Goal: Information Seeking & Learning: Learn about a topic

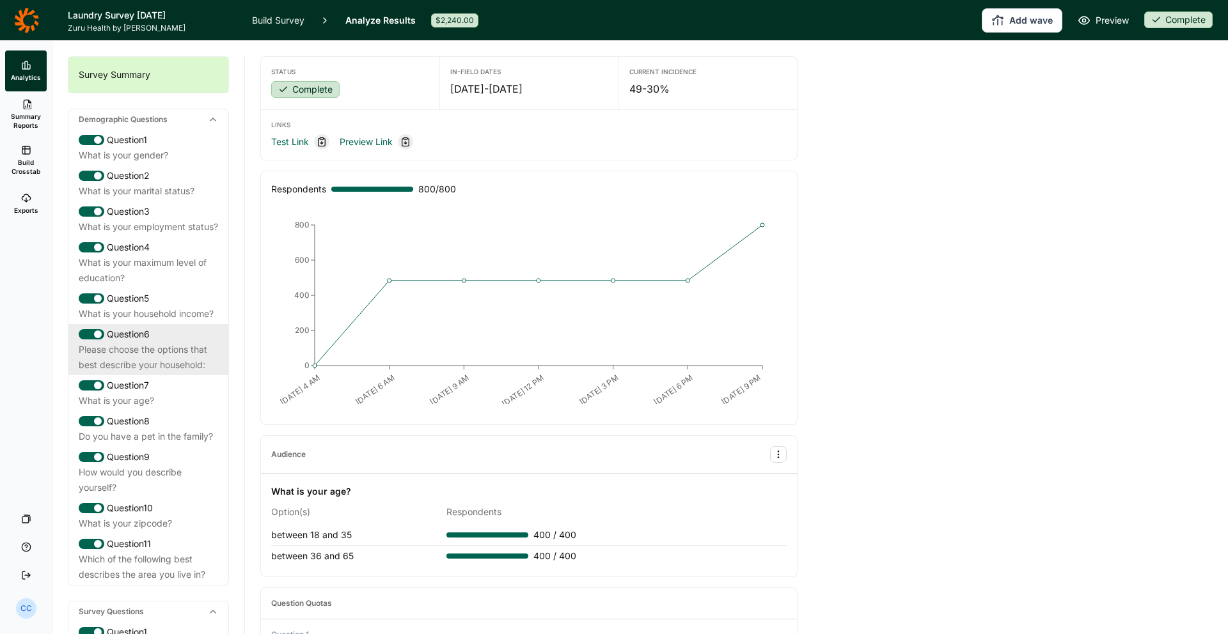
drag, startPoint x: 161, startPoint y: 359, endPoint x: 175, endPoint y: 364, distance: 14.4
click at [168, 361] on div "Please choose the options that best describe your household:" at bounding box center [148, 357] width 139 height 31
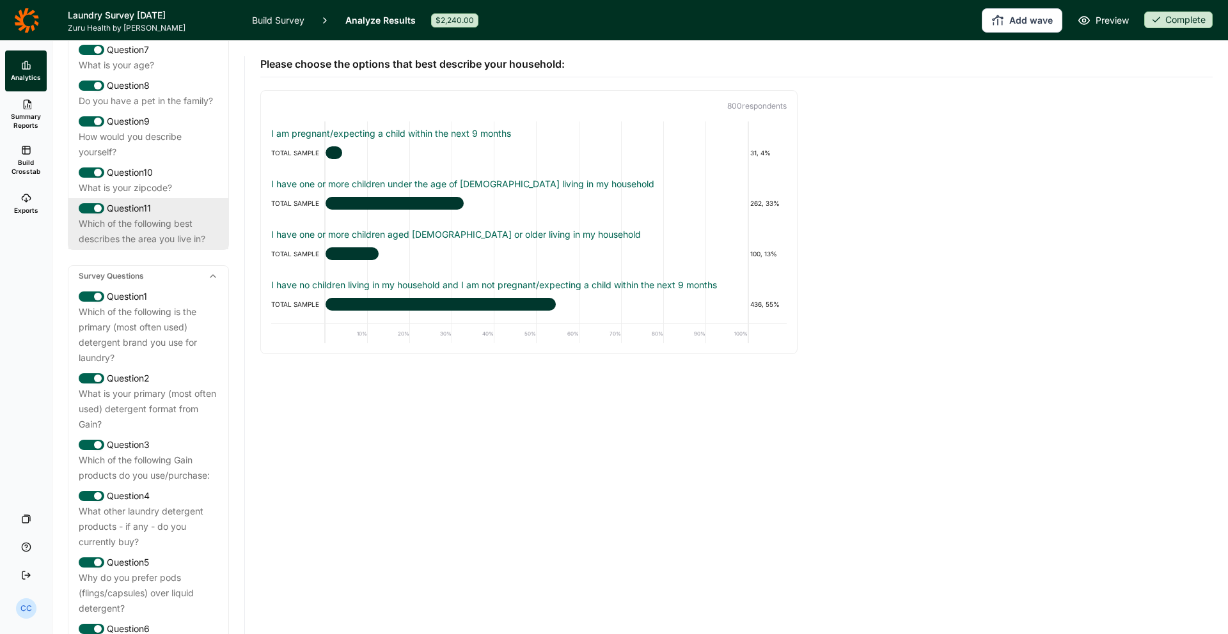
scroll to position [380, 0]
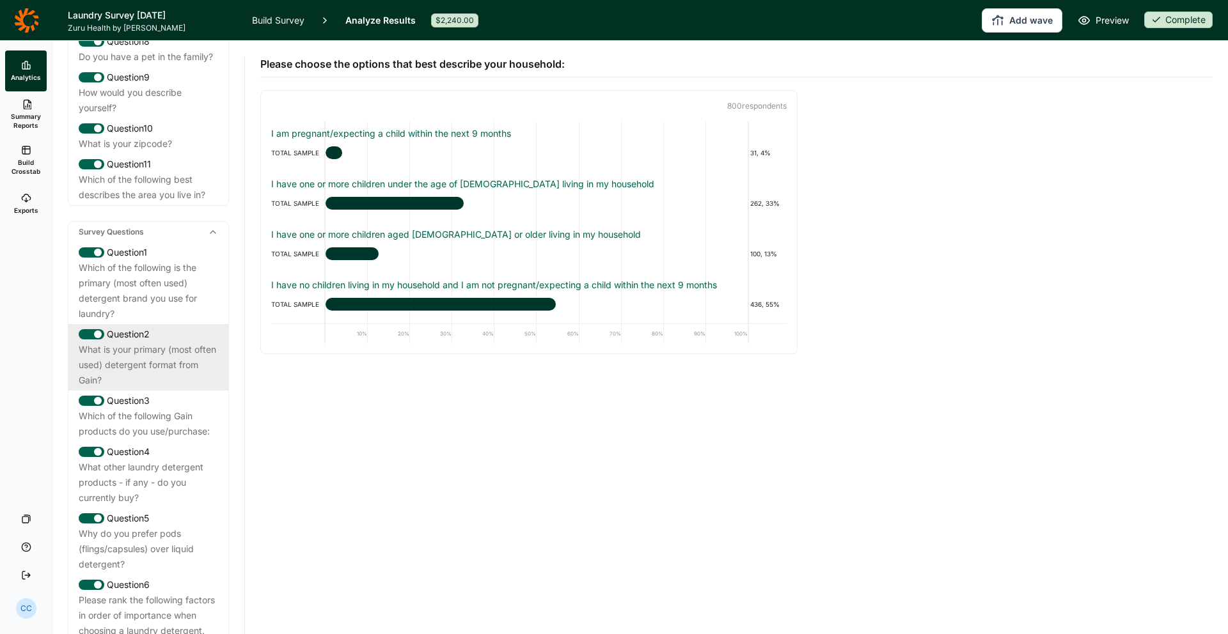
click at [162, 384] on div "What is your primary (most often used) detergent format from Gain?" at bounding box center [148, 365] width 139 height 46
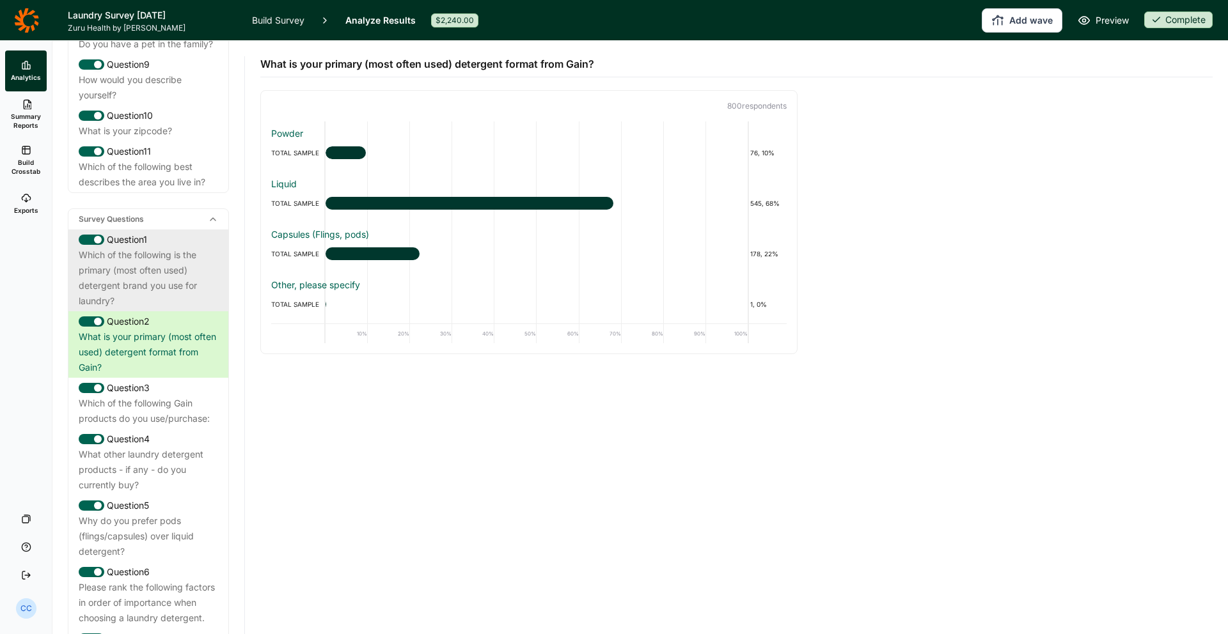
click at [187, 309] on div "Which of the following is the primary (most often used) detergent brand you use…" at bounding box center [148, 278] width 139 height 61
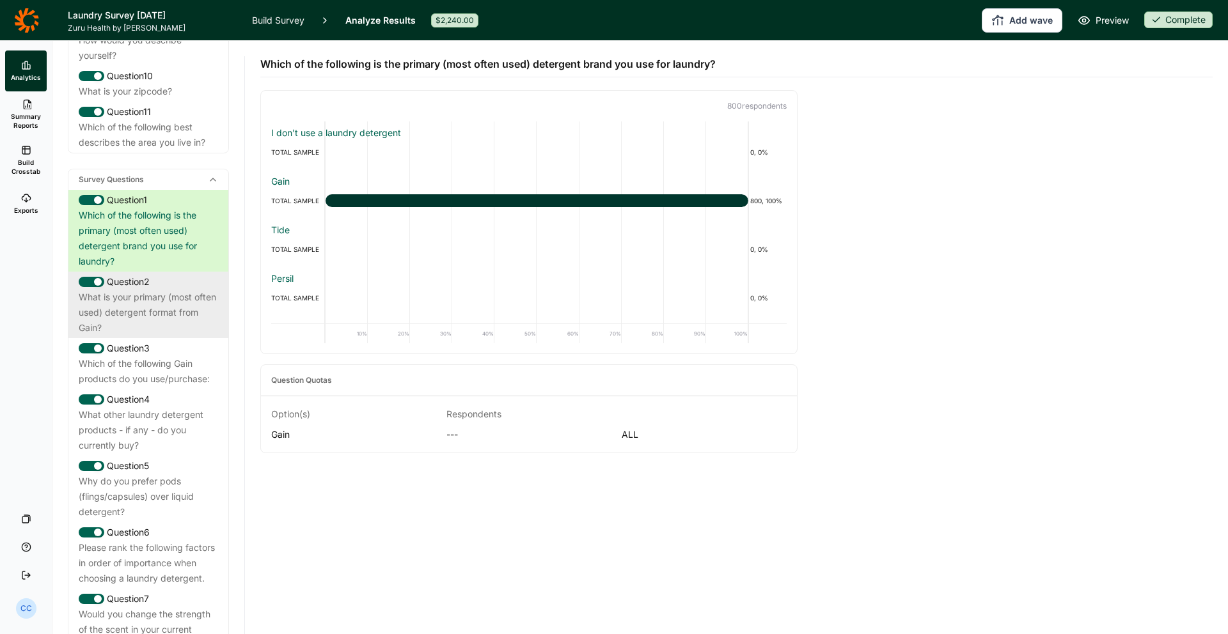
scroll to position [459, 0]
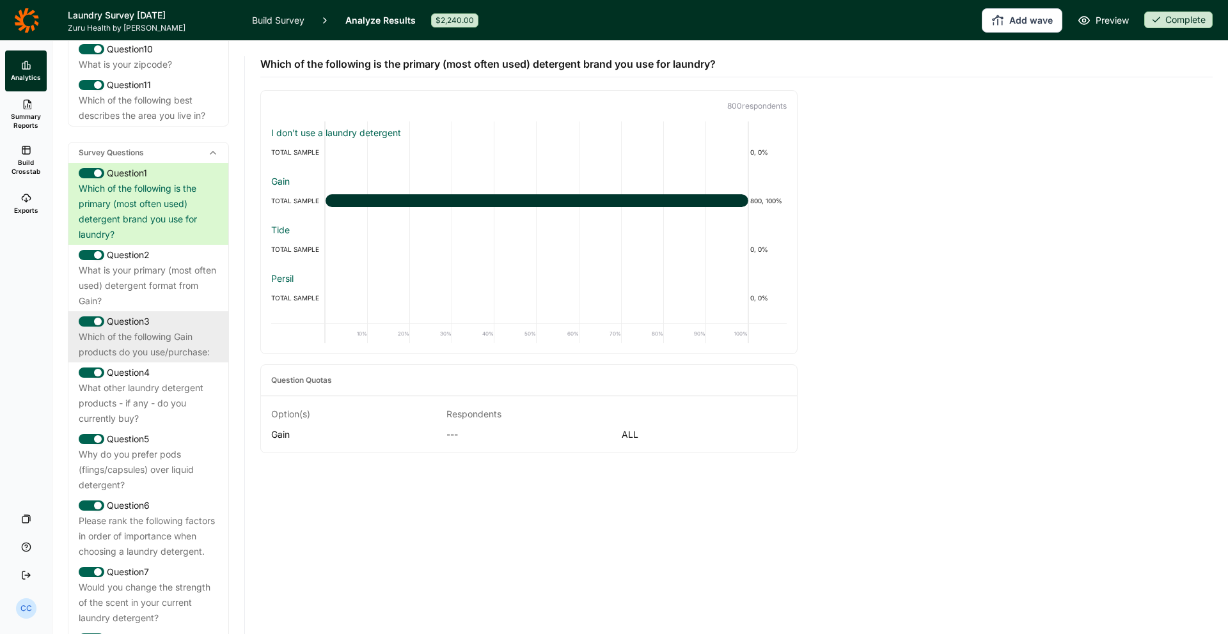
click at [187, 329] on div "Question 3" at bounding box center [148, 321] width 139 height 15
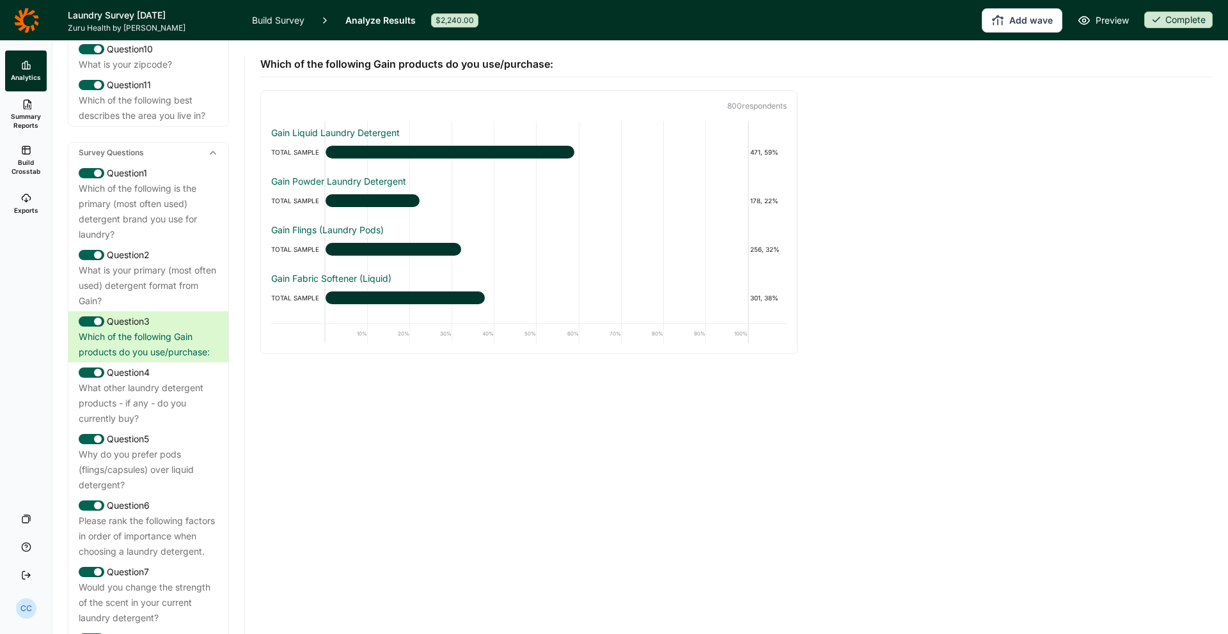
click at [36, 201] on link "Exports" at bounding box center [26, 204] width 42 height 41
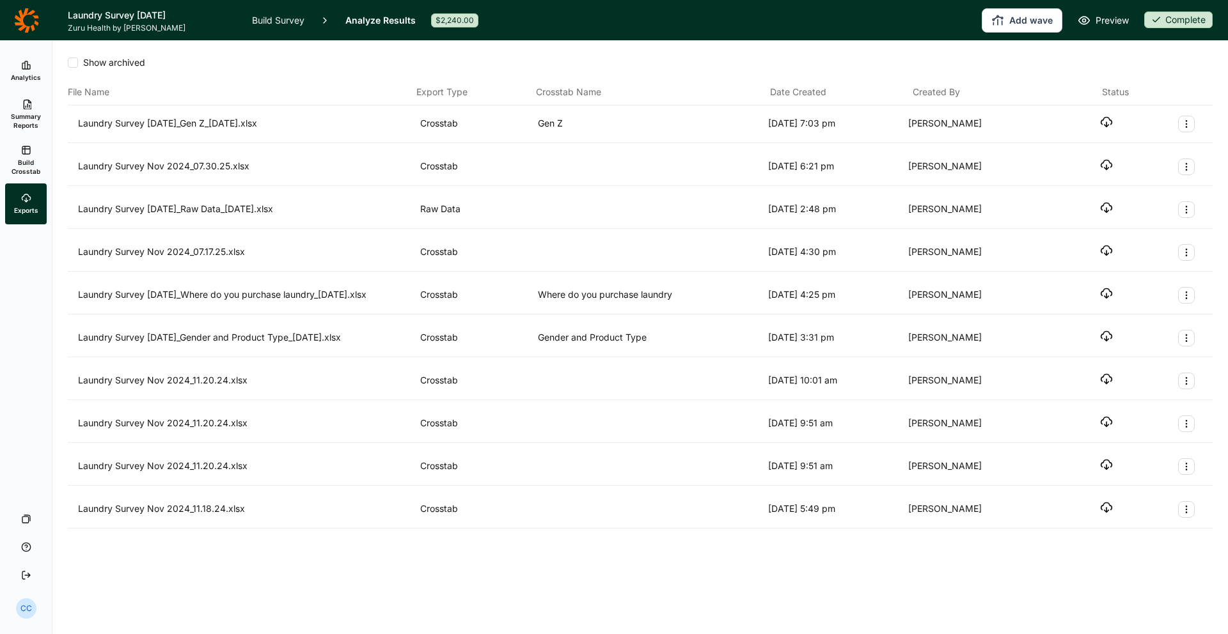
click at [14, 166] on span "Build Crosstab" at bounding box center [25, 167] width 31 height 18
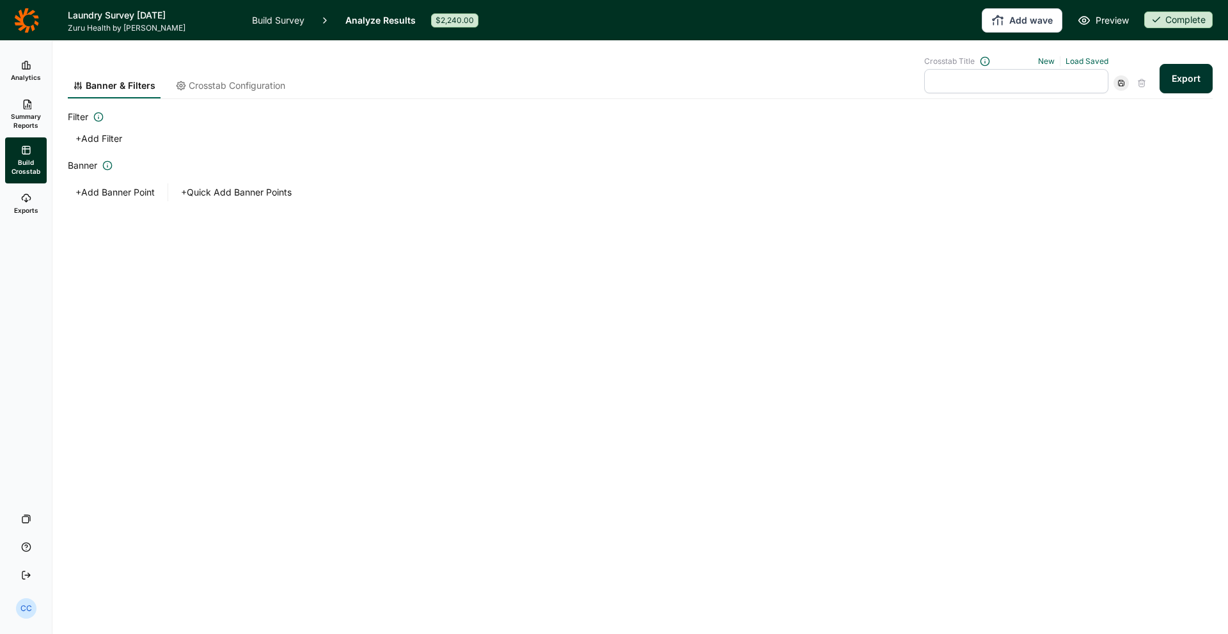
click at [27, 123] on span "Summary Reports" at bounding box center [25, 121] width 31 height 18
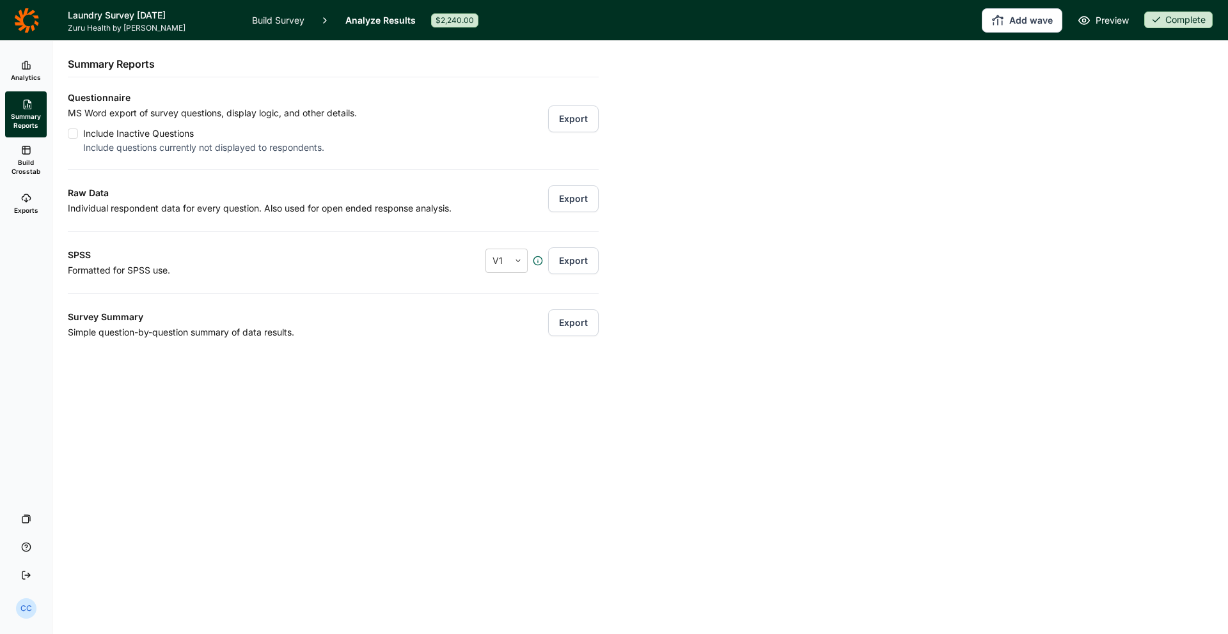
click at [578, 328] on button "Export" at bounding box center [573, 323] width 51 height 27
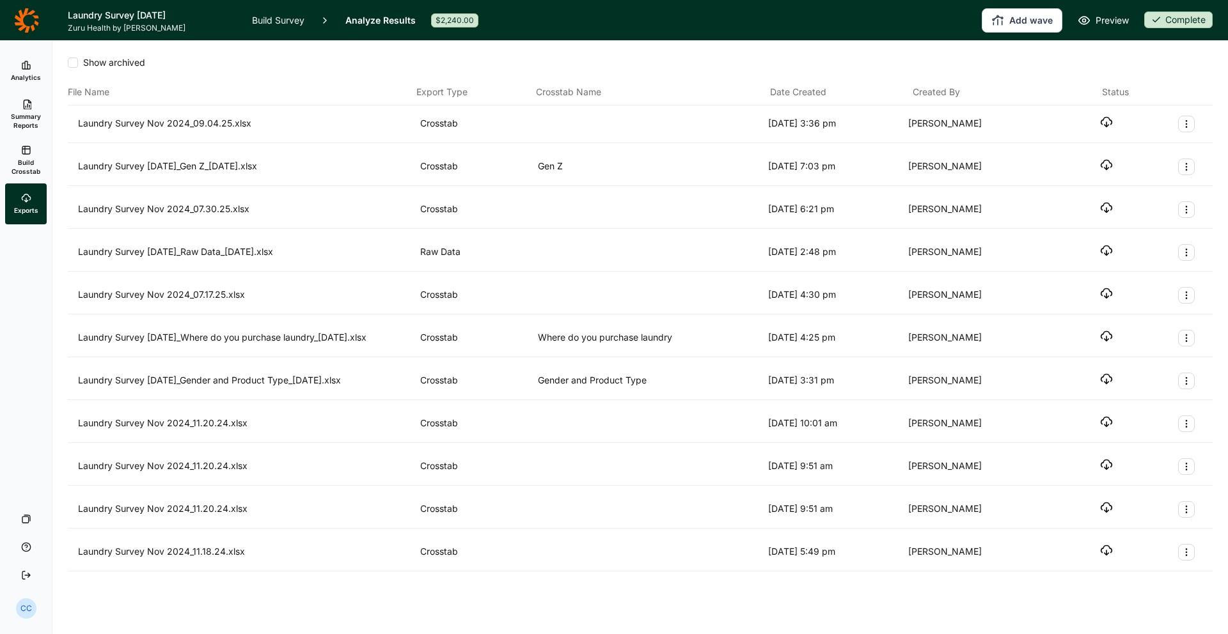
click at [1110, 122] on icon "button" at bounding box center [1106, 122] width 13 height 13
click at [31, 161] on span "Build Crosstab" at bounding box center [25, 167] width 31 height 18
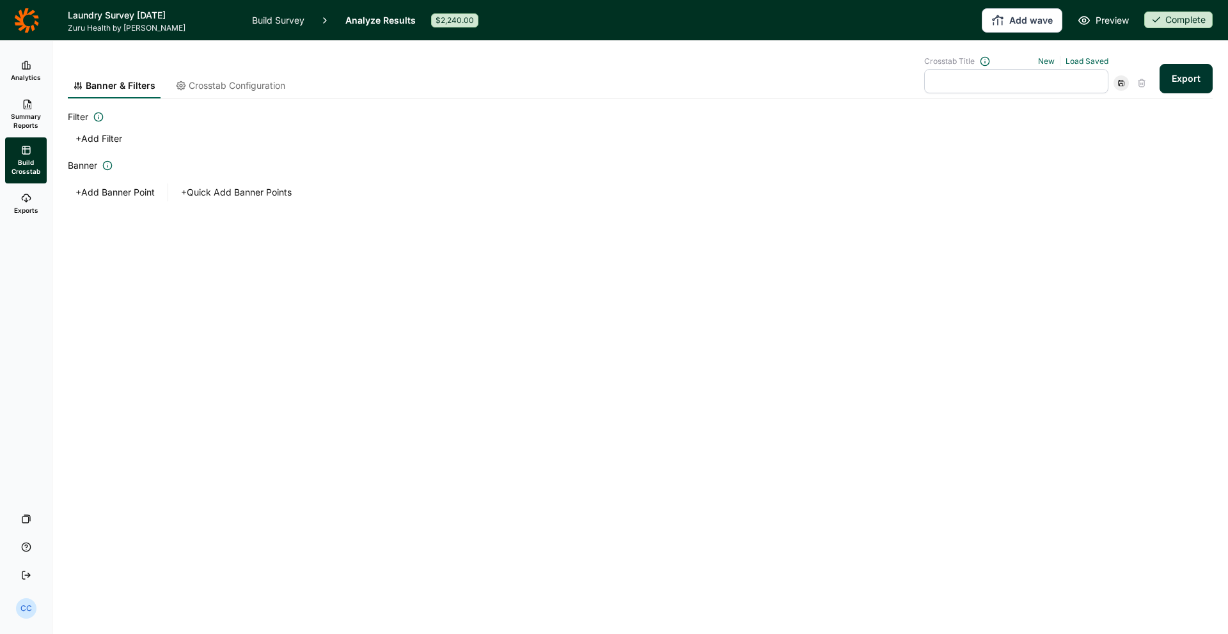
click at [22, 120] on span "Summary Reports" at bounding box center [25, 121] width 31 height 18
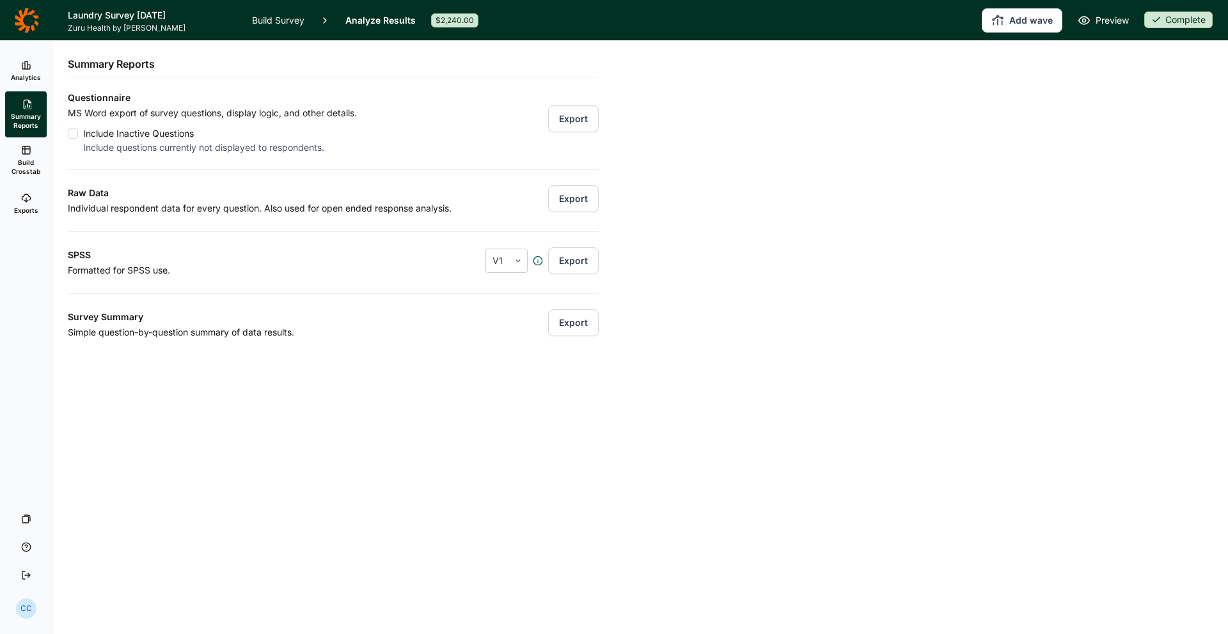
click at [27, 70] on link "Analytics" at bounding box center [26, 71] width 42 height 41
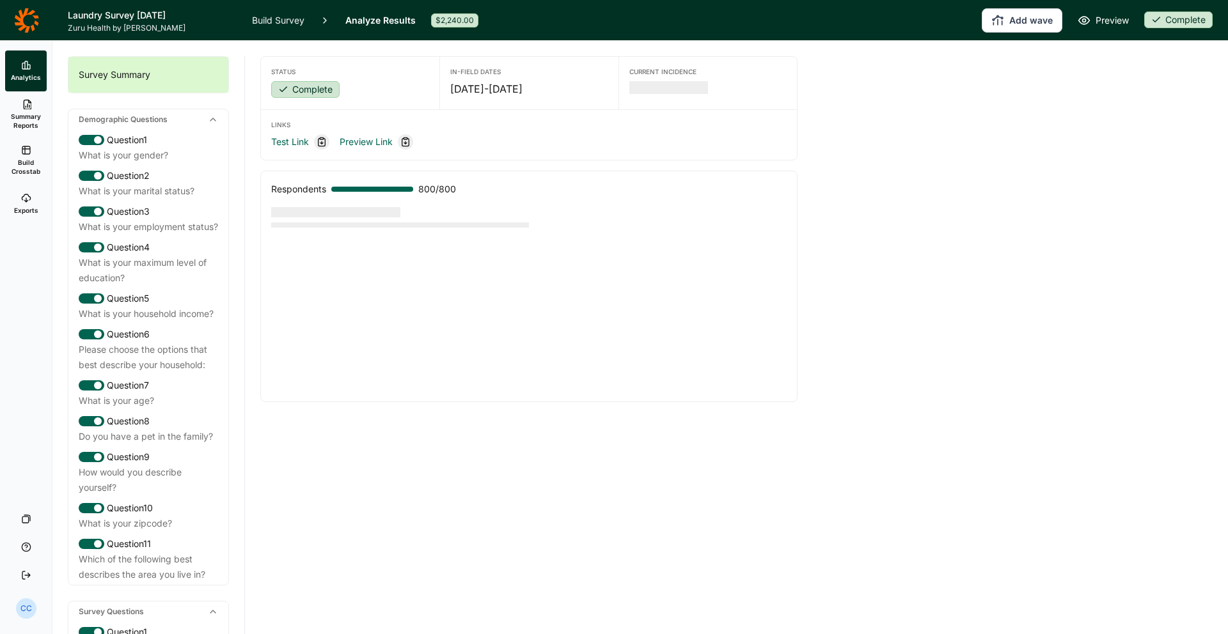
click at [31, 121] on span "Summary Reports" at bounding box center [25, 121] width 31 height 18
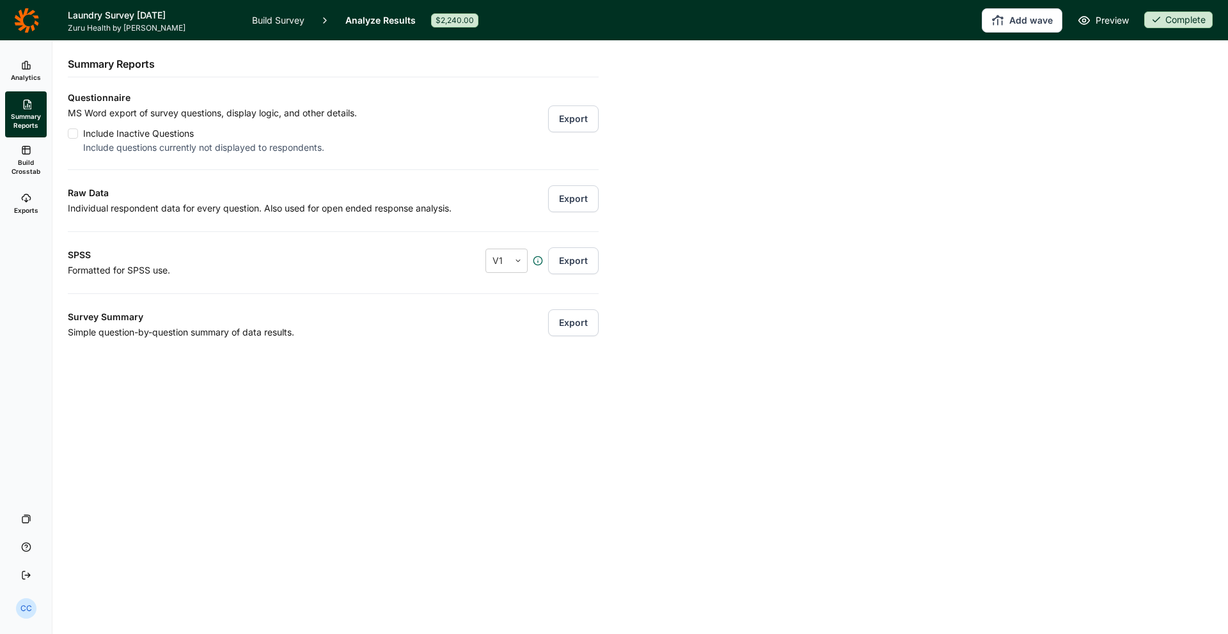
click at [34, 166] on span "Build Crosstab" at bounding box center [25, 167] width 31 height 18
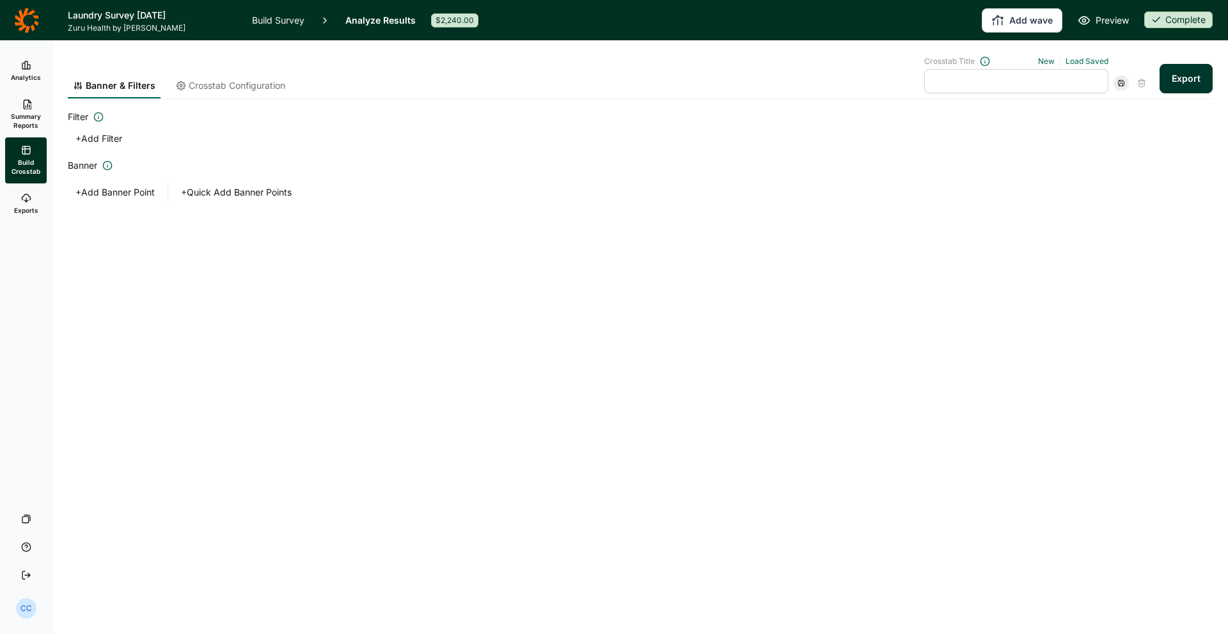
click at [25, 216] on link "Exports" at bounding box center [26, 204] width 42 height 41
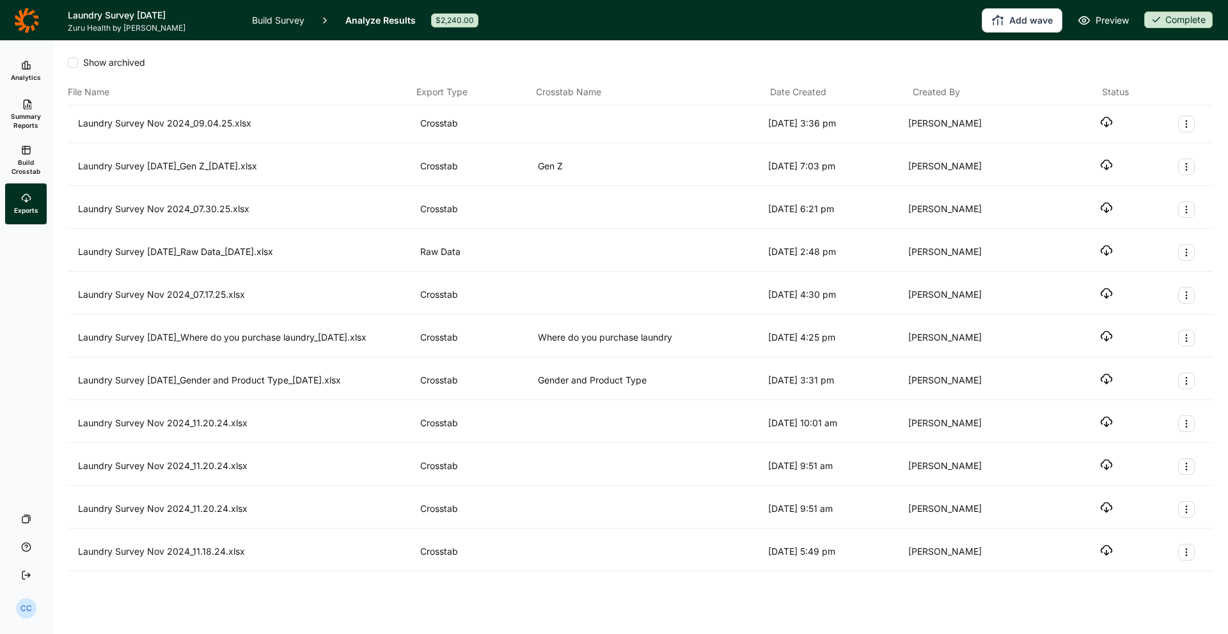
click at [584, 164] on div "Gen Z" at bounding box center [650, 167] width 225 height 17
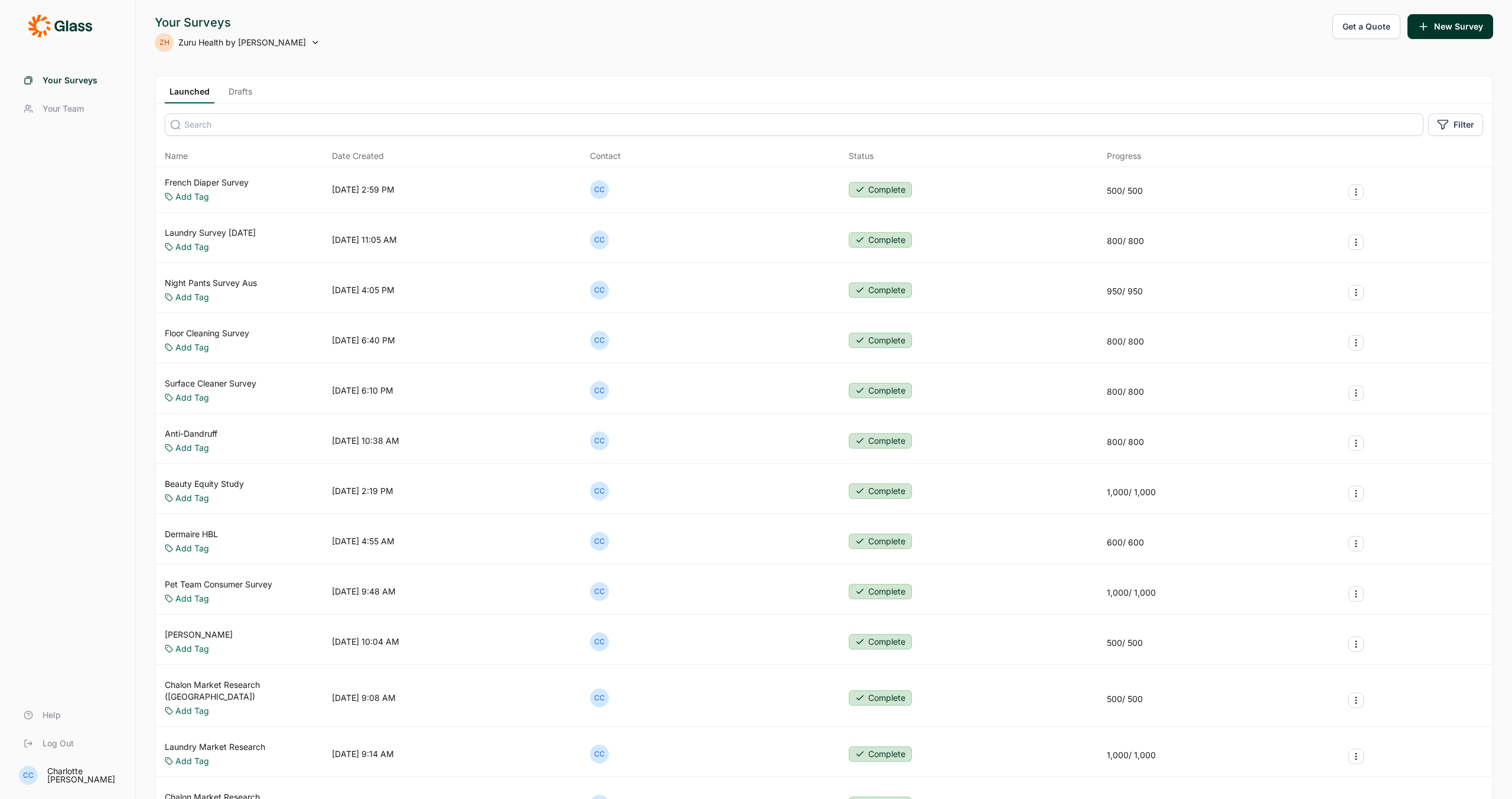
click at [222, 230] on link "Laundry Survey [DATE]" at bounding box center [210, 233] width 91 height 12
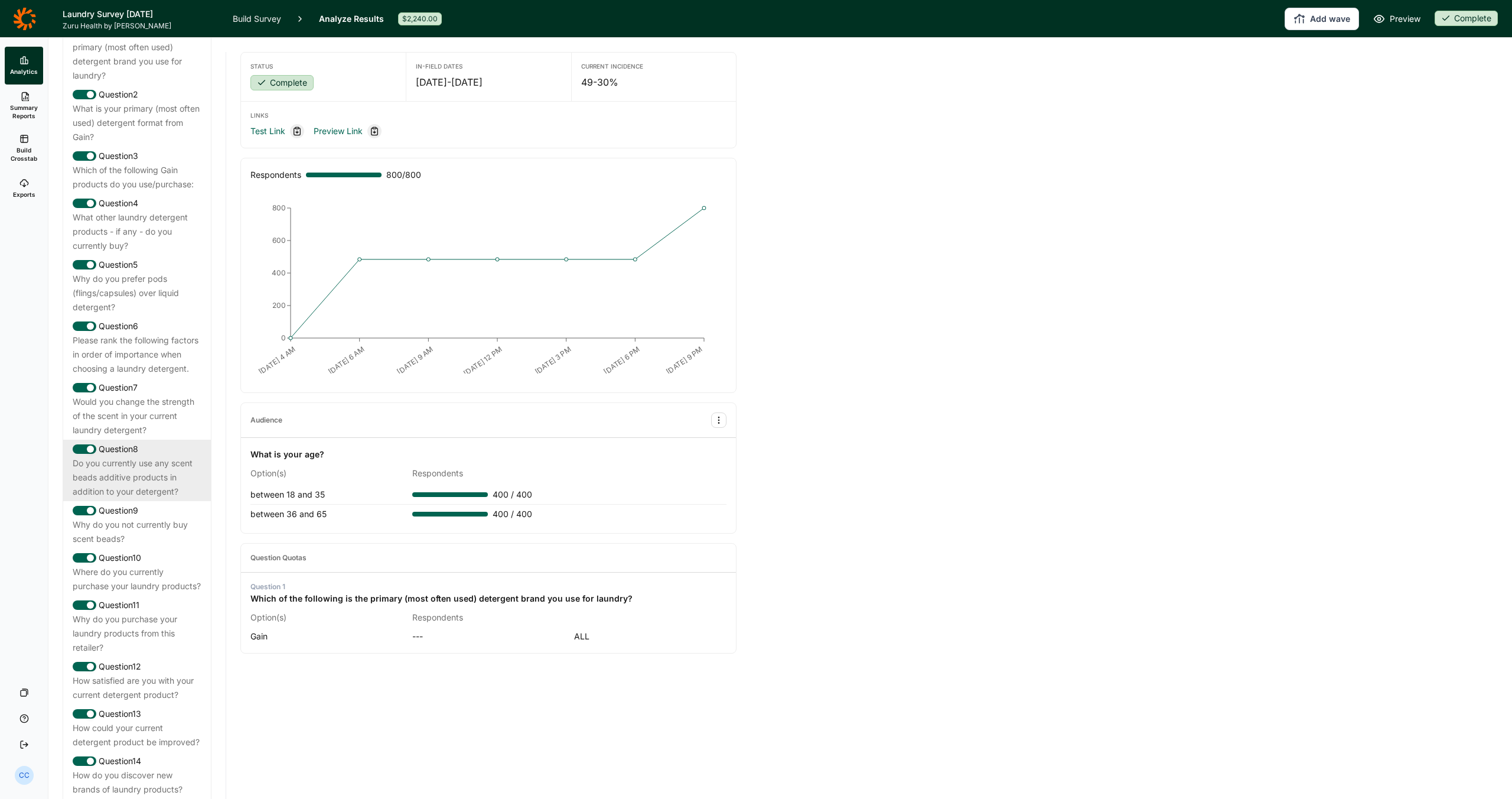
scroll to position [564, 0]
click at [147, 589] on div "Where do you currently purchase your laundry products?" at bounding box center [137, 580] width 128 height 29
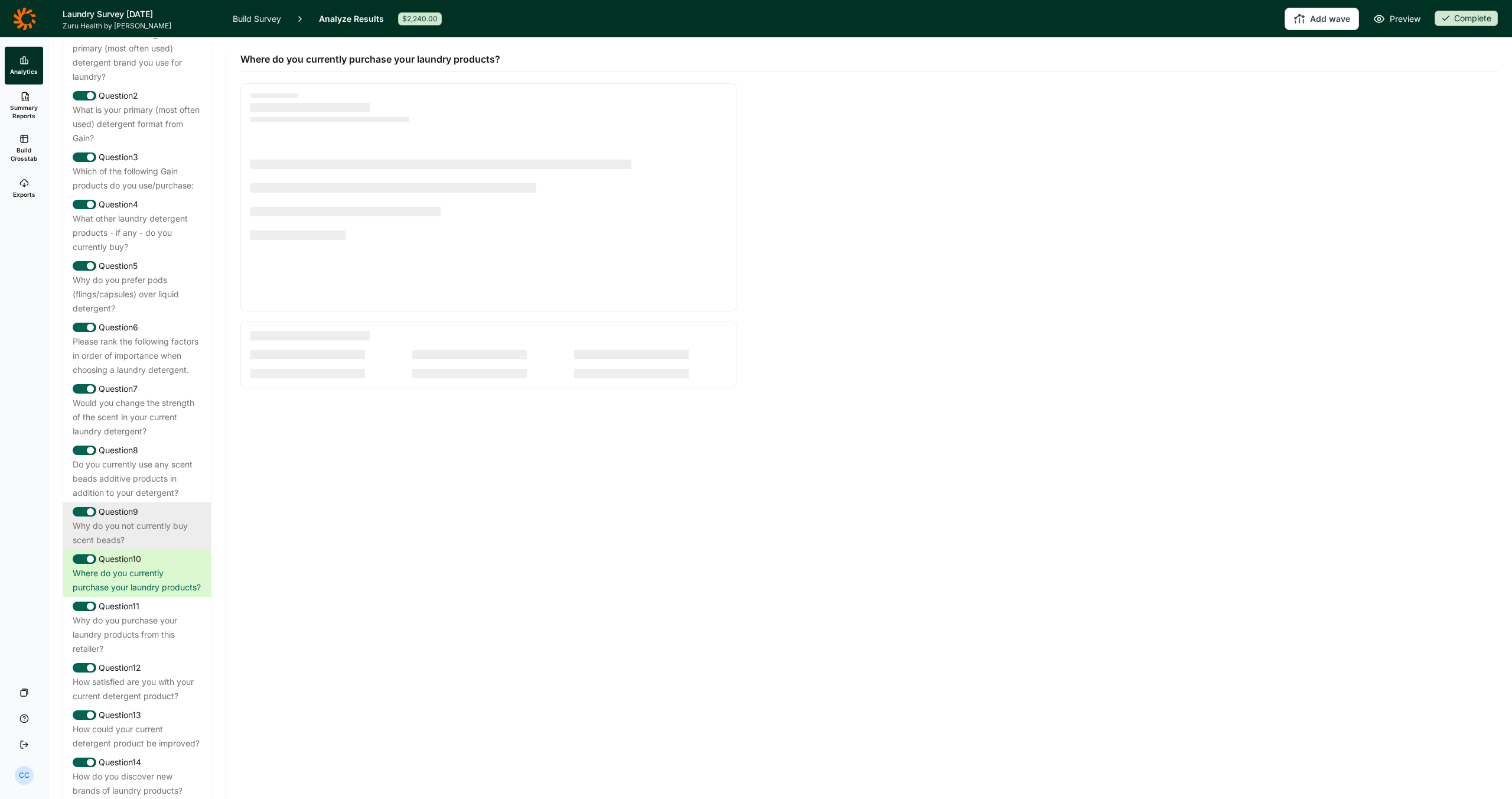
click at [151, 547] on div "Why do you not currently buy scent beads?" at bounding box center [137, 533] width 128 height 29
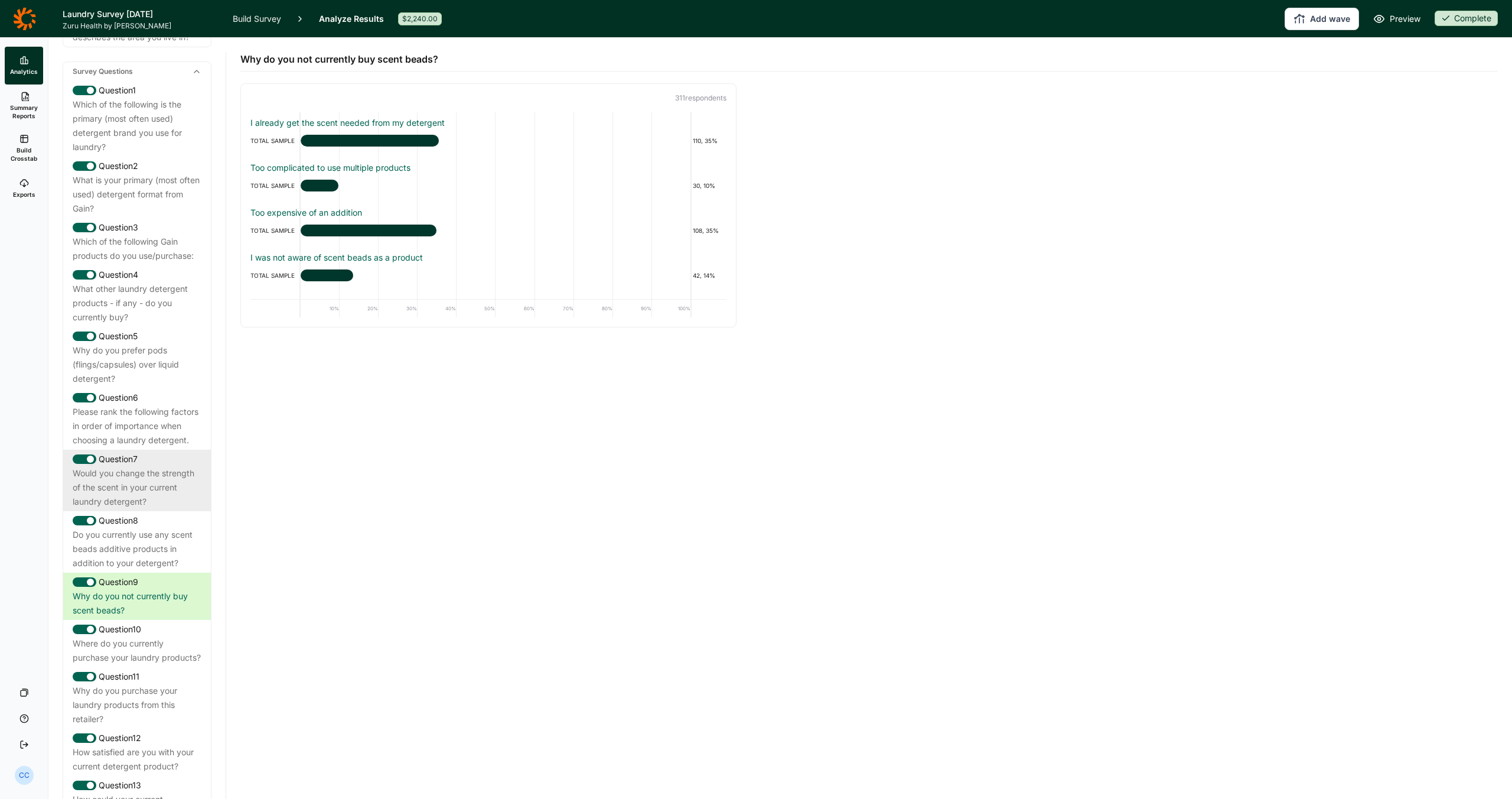
scroll to position [463, 0]
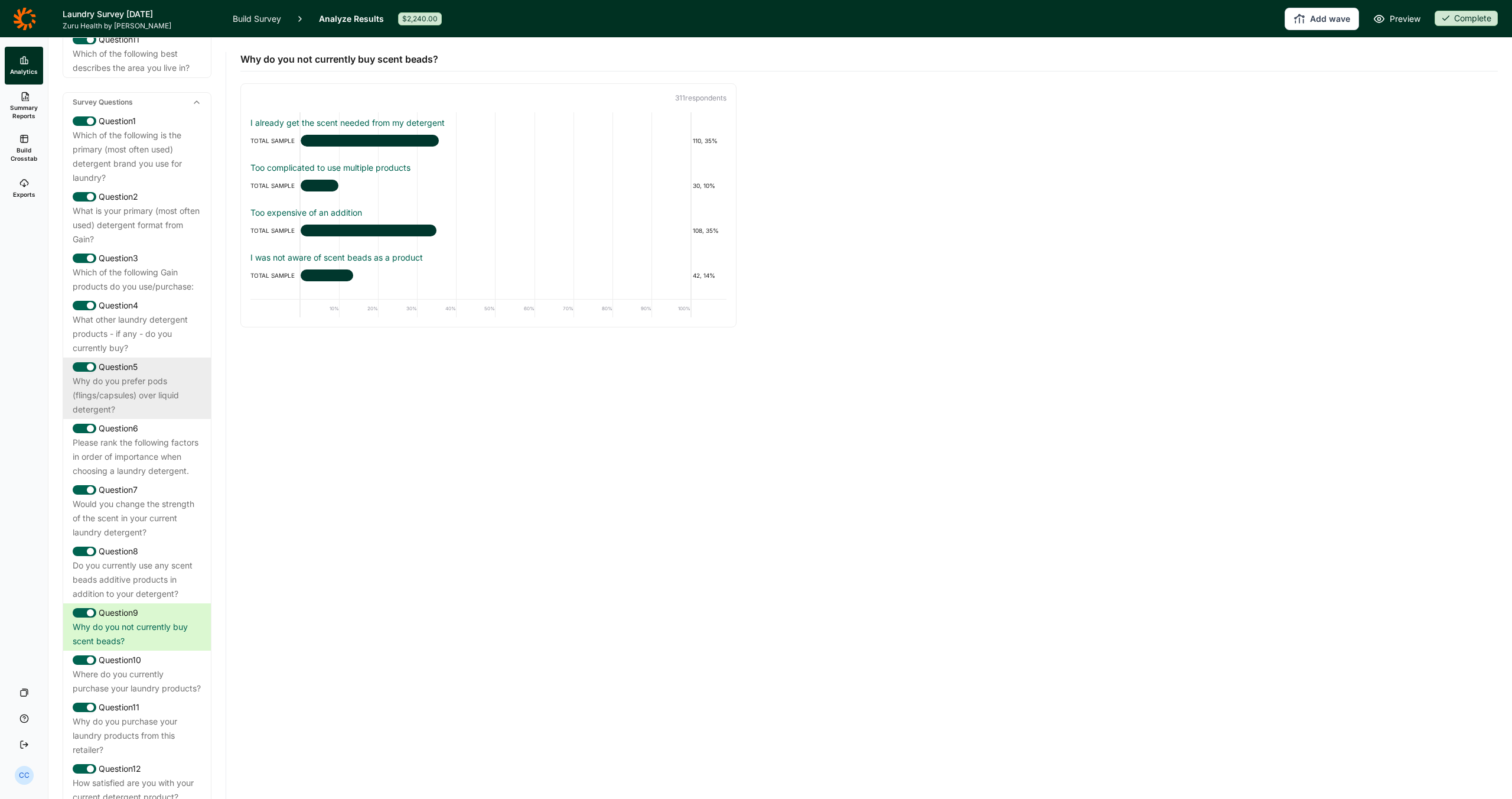
click at [145, 416] on div "Why do you prefer pods (flings/capsules) over liquid detergent?" at bounding box center [137, 395] width 128 height 42
